Goal: Task Accomplishment & Management: Manage account settings

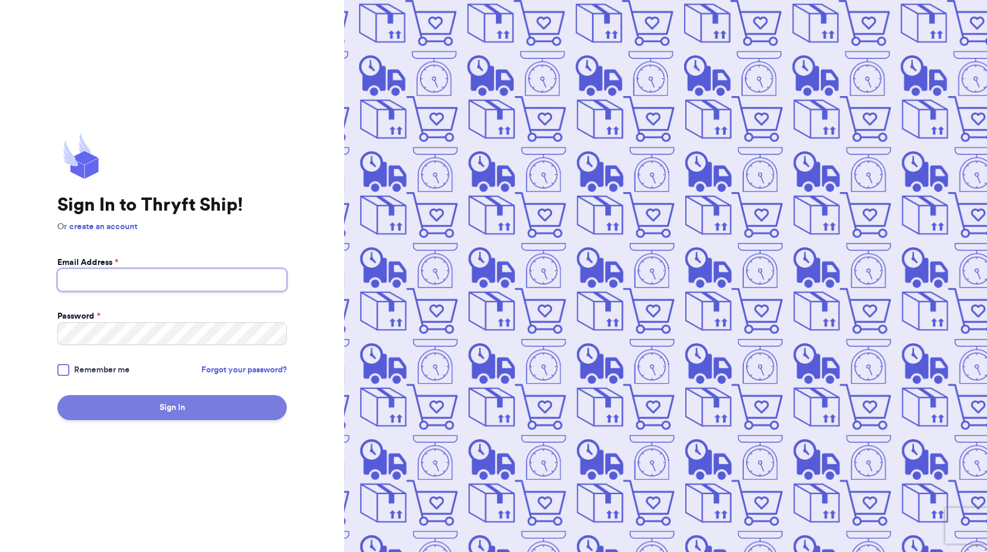
type input "rugratrevival@gmail.com"
click at [177, 404] on button "Sign In" at bounding box center [171, 407] width 229 height 25
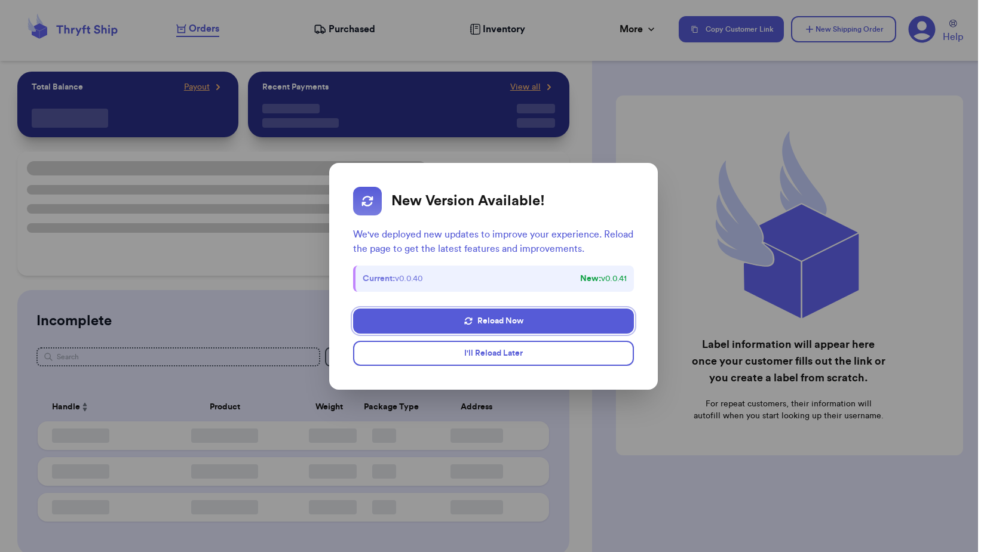
checkbox input "false"
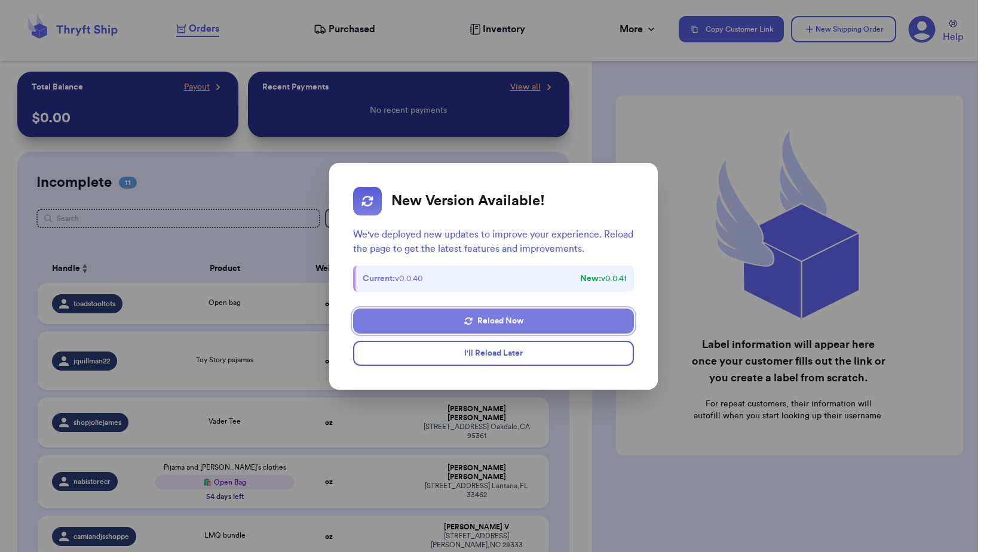
click at [484, 317] on button "Reload Now" at bounding box center [493, 321] width 281 height 25
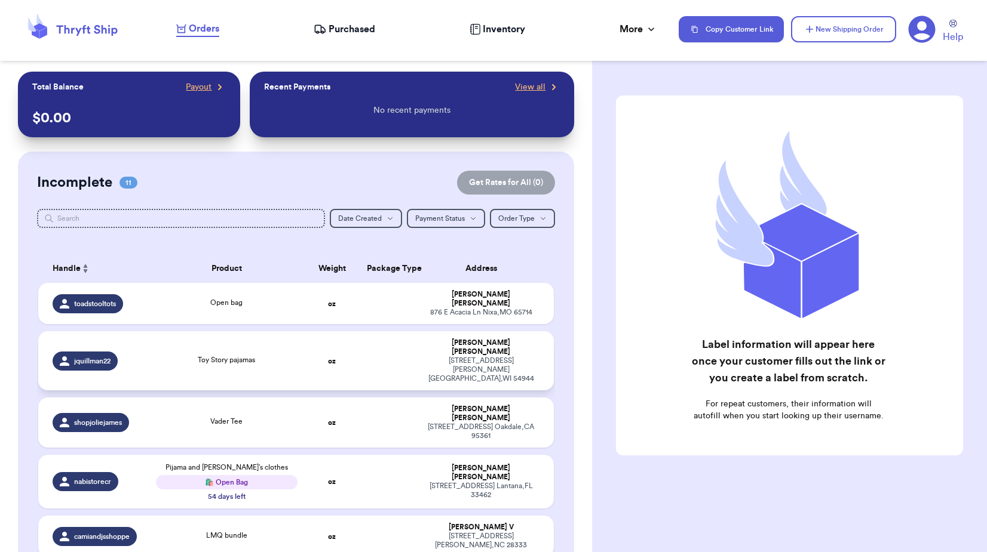
checkbox input "true"
click at [351, 38] on nav "Orders Purchased Inventory More Stats Completed Orders Payments Payouts Copy Cu…" at bounding box center [575, 29] width 822 height 39
click at [348, 32] on span "Purchased" at bounding box center [351, 29] width 47 height 14
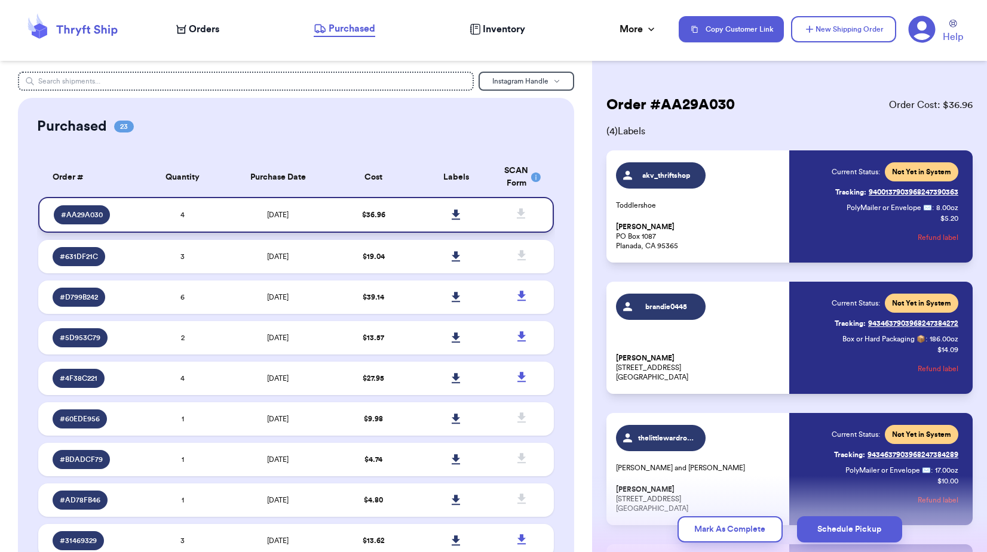
click at [451, 220] on icon at bounding box center [455, 215] width 8 height 10
